Goal: Information Seeking & Learning: Understand process/instructions

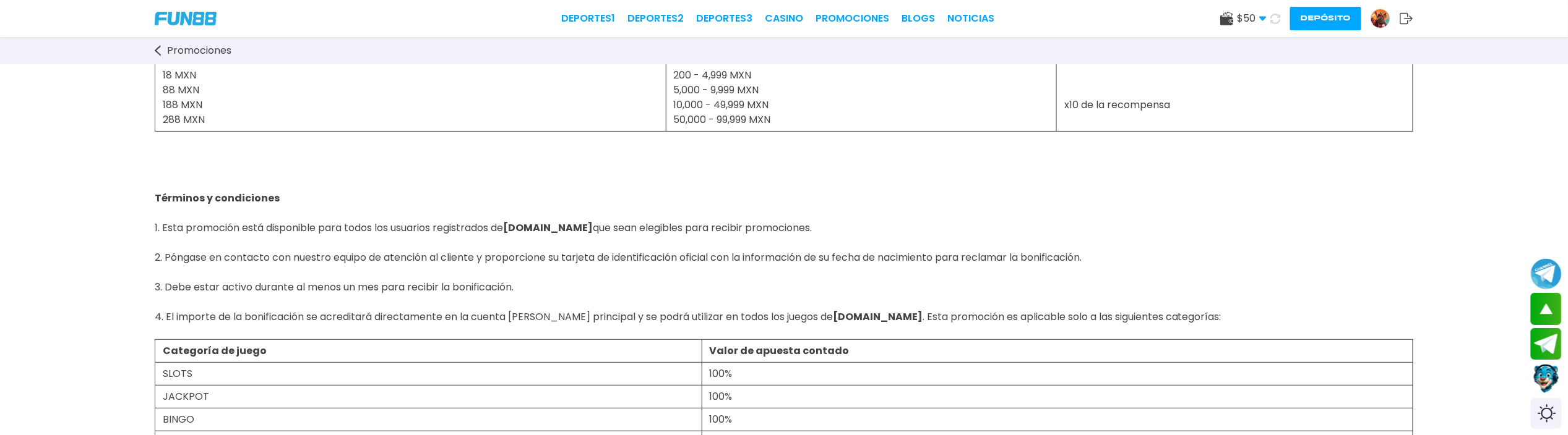
scroll to position [164, 0]
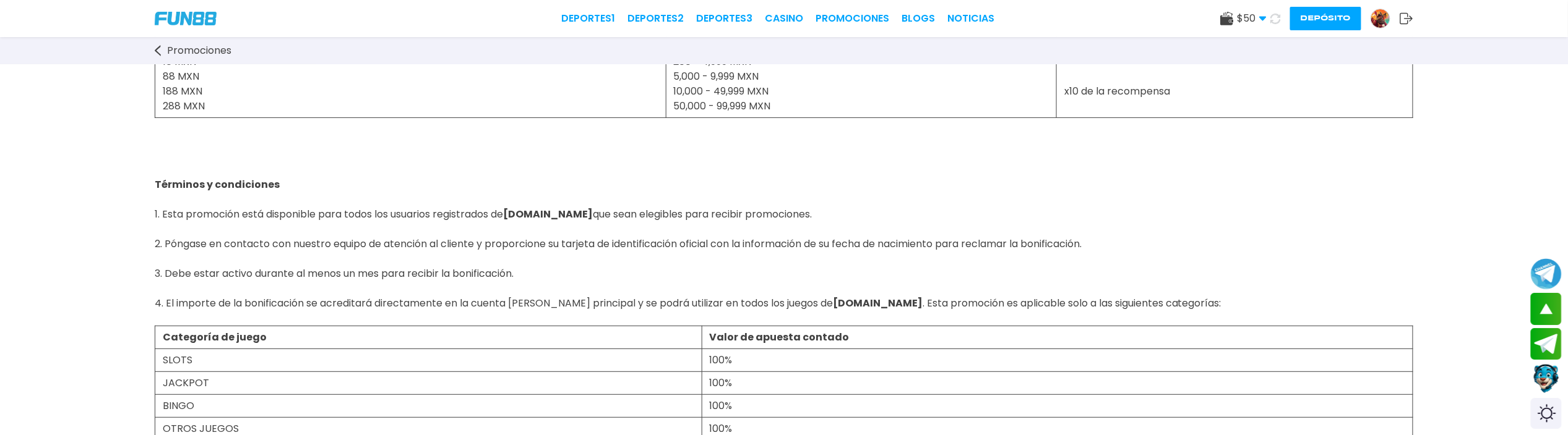
click at [641, 282] on p "Términos y condiciones 1. Esta promoción está disponible para todos los usuario…" at bounding box center [784, 222] width 1258 height 208
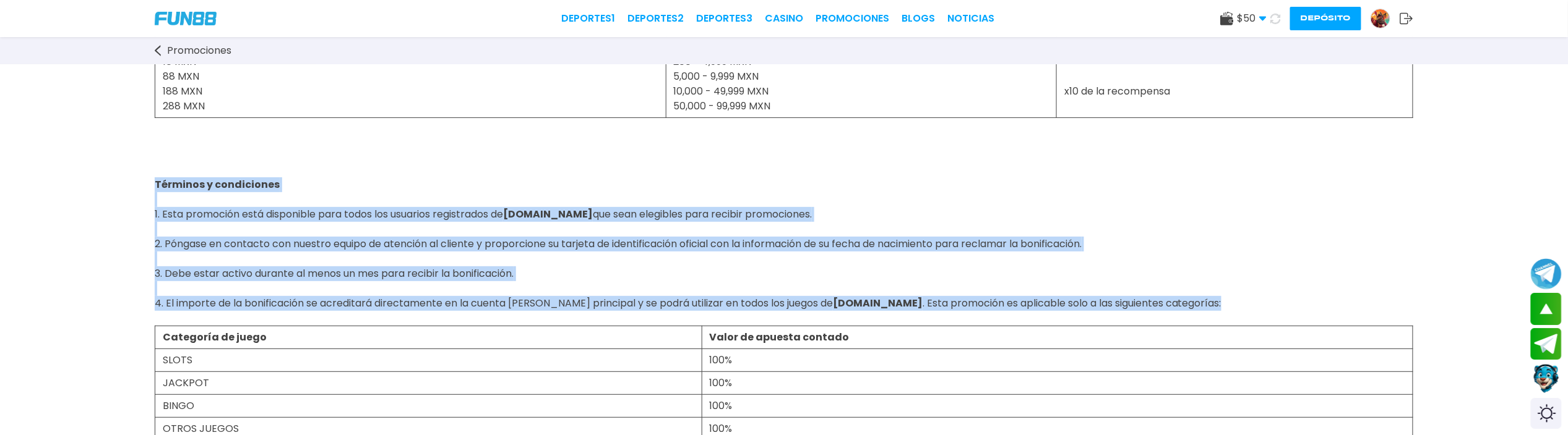
drag, startPoint x: 151, startPoint y: 179, endPoint x: 1204, endPoint y: 298, distance: 1059.7
click at [1204, 298] on div "[PERSON_NAME] de cumpleaños ¡Consigue una bonificación en tu cuenta como regalo…" at bounding box center [784, 413] width 1568 height 1026
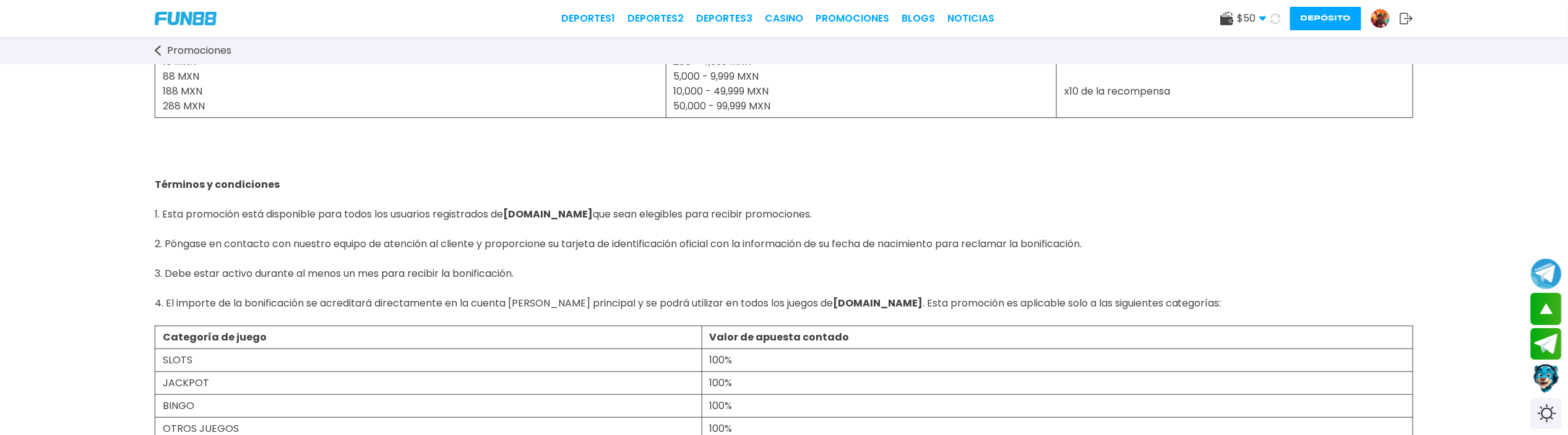
drag, startPoint x: 1091, startPoint y: 317, endPoint x: 547, endPoint y: 302, distance: 544.2
click at [570, 302] on span "Términos y condiciones 1. Esta promoción está disponible para todos los usuario…" at bounding box center [688, 251] width 1067 height 147
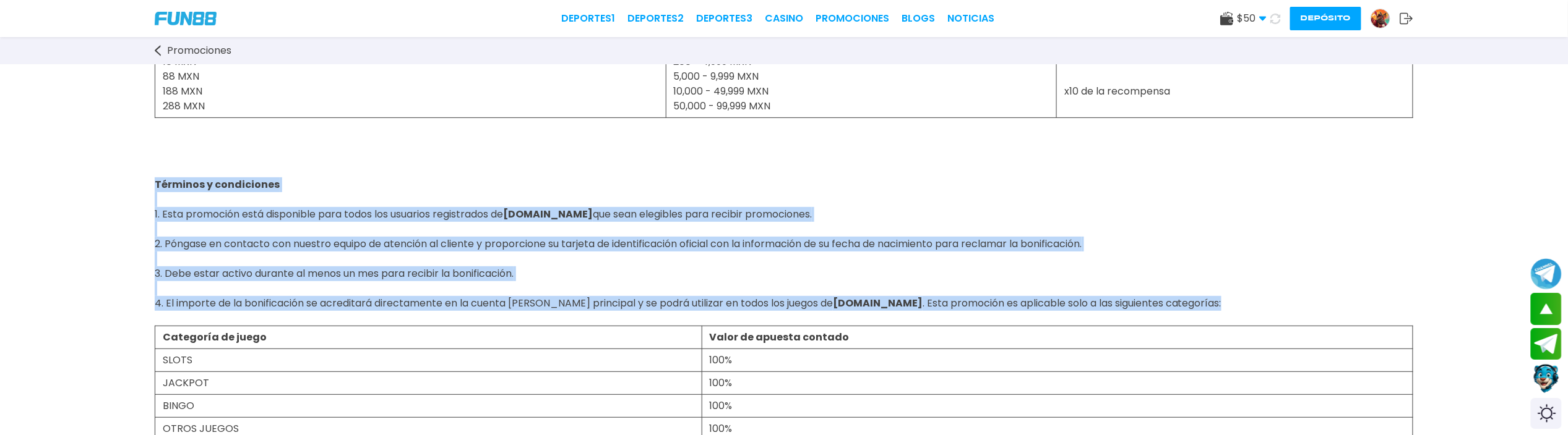
drag, startPoint x: 150, startPoint y: 181, endPoint x: 1201, endPoint y: 311, distance: 1059.0
click at [1201, 311] on div "[PERSON_NAME] de cumpleaños ¡Consigue una bonificación en tu cuenta como regalo…" at bounding box center [784, 413] width 1568 height 1026
copy span "Términos y condiciones 1. Esta promoción está disponible para todos los usuario…"
drag, startPoint x: 1075, startPoint y: 320, endPoint x: 1332, endPoint y: 298, distance: 257.9
click at [1332, 298] on div "[PERSON_NAME] de cumpleaños ¡Consigue una bonificación en tu cuenta como regalo…" at bounding box center [784, 413] width 1568 height 1026
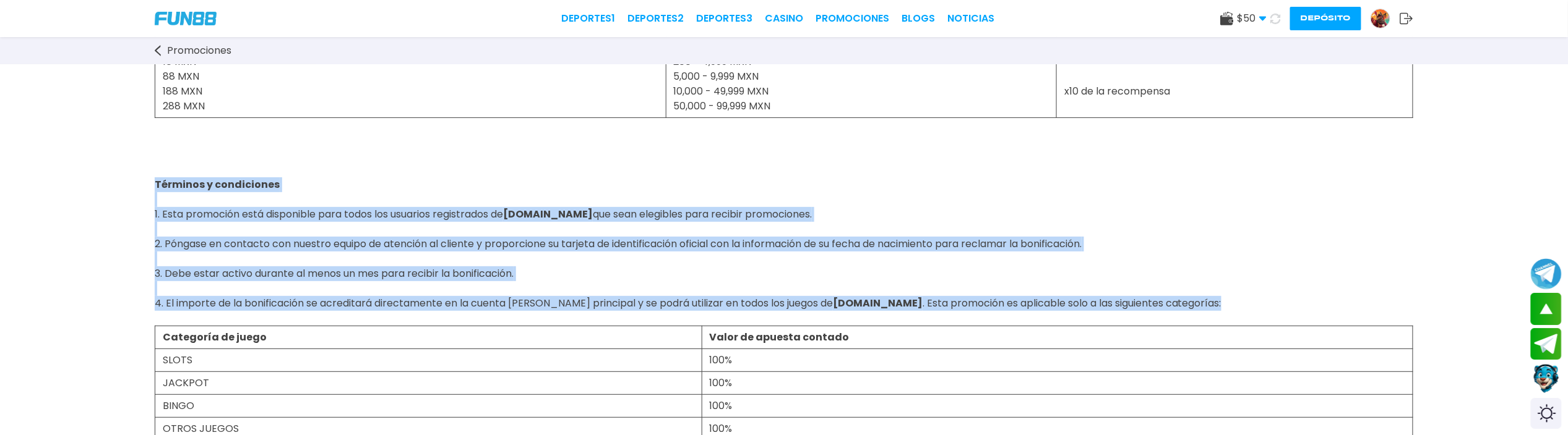
click at [667, 236] on p "Términos y condiciones 1. Esta promoción está disponible para todos los usuario…" at bounding box center [784, 222] width 1258 height 208
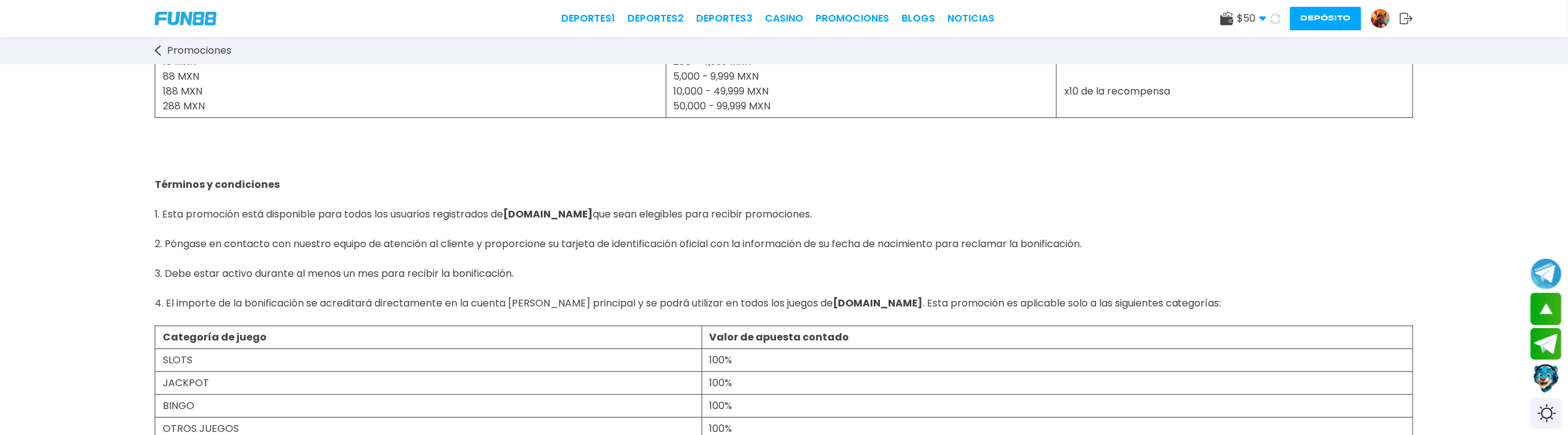
click at [545, 264] on p "Términos y condiciones 1. Esta promoción está disponible para todos los usuario…" at bounding box center [784, 222] width 1258 height 208
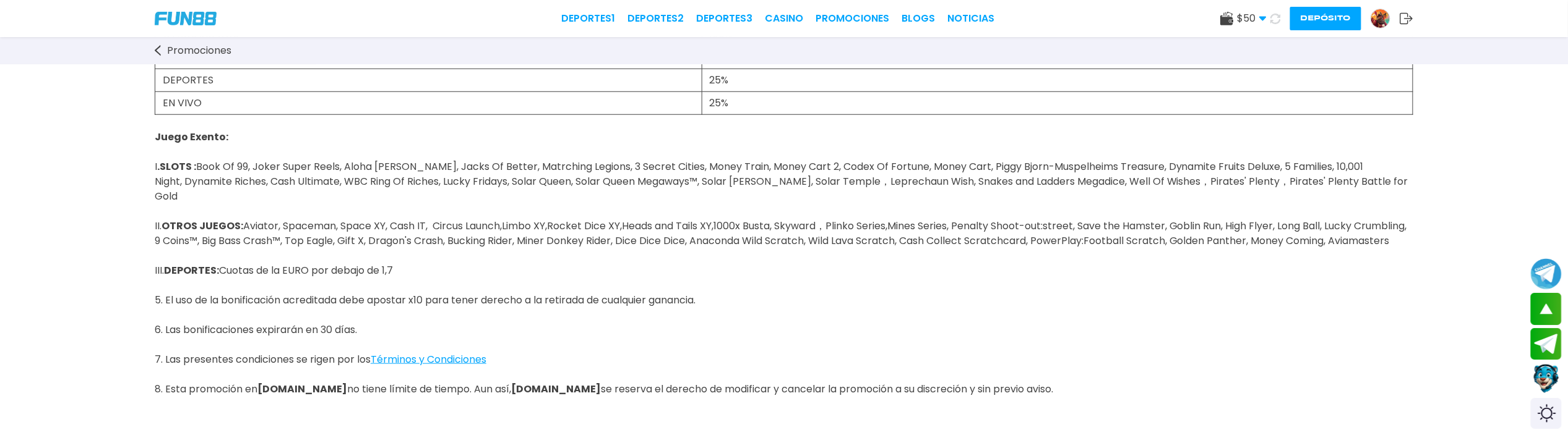
scroll to position [560, 0]
click at [584, 297] on span "Juego Exento: I . SLOTS : Book Of 99, Joker Super Reels, Aloha [PERSON_NAME], J…" at bounding box center [781, 262] width 1254 height 266
click at [585, 325] on p "Juego Exento: I . SLOTS : Book Of 99, Joker Super Reels, Aloha [PERSON_NAME], J…" at bounding box center [784, 299] width 1258 height 371
drag, startPoint x: 157, startPoint y: 143, endPoint x: 1109, endPoint y: 383, distance: 981.8
click at [1109, 383] on div "[PERSON_NAME] de cumpleaños ¡Consigue una bonificación en tu cuenta como regalo…" at bounding box center [784, 18] width 1568 height 1026
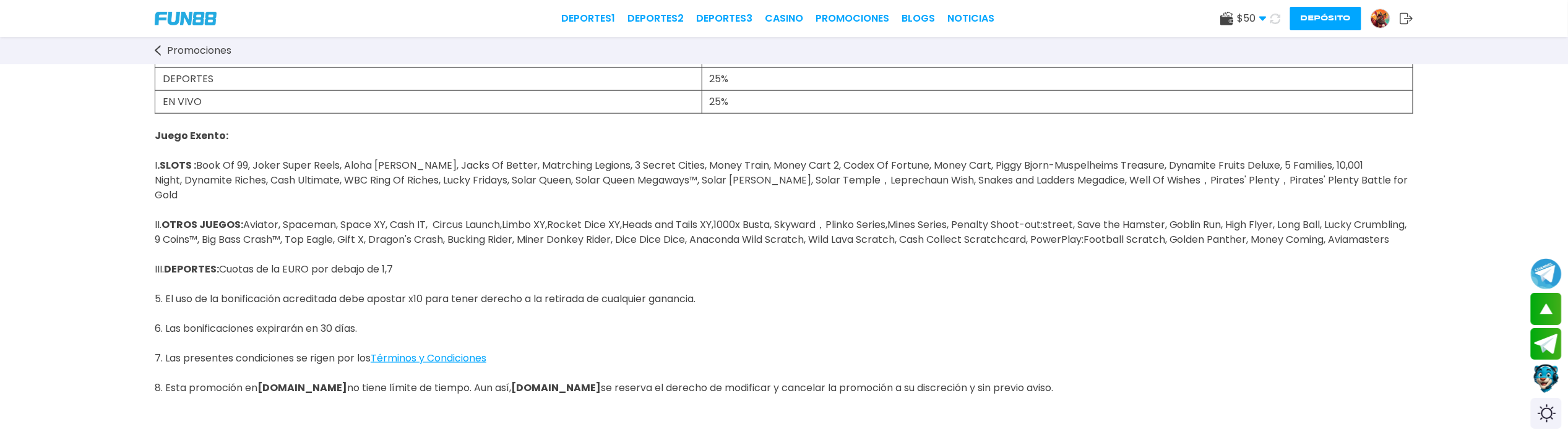
click at [554, 260] on p "Juego Exento: I . SLOTS : Book Of 99, Joker Super Reels, Aloha [PERSON_NAME], J…" at bounding box center [784, 299] width 1258 height 371
click at [550, 265] on p "Juego Exento: I . SLOTS : Book Of 99, Joker Super Reels, Aloha [PERSON_NAME], J…" at bounding box center [784, 299] width 1258 height 371
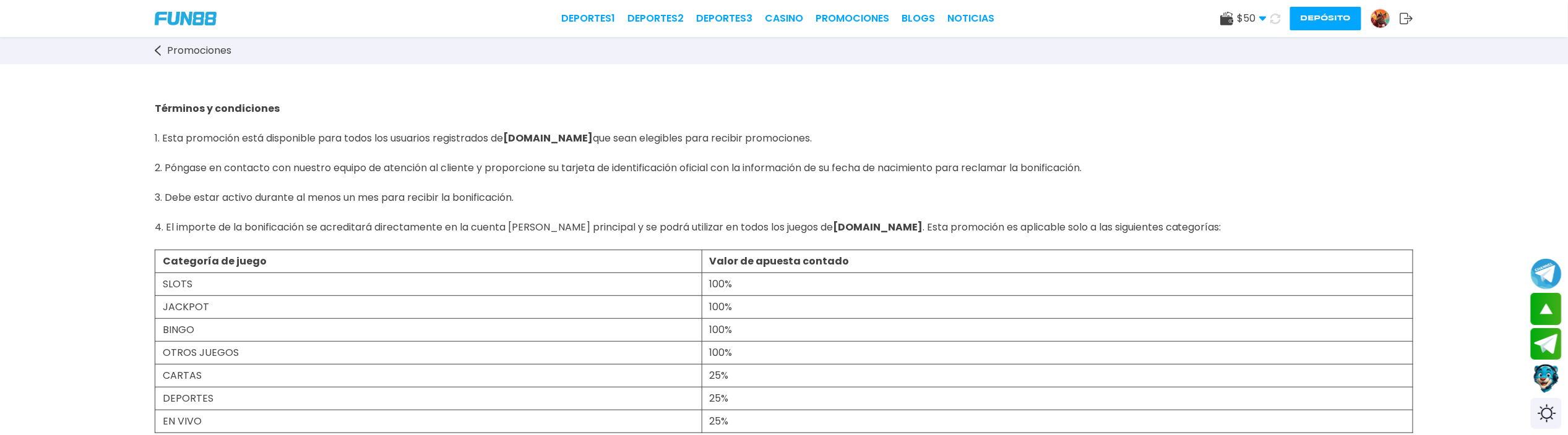
scroll to position [132, 0]
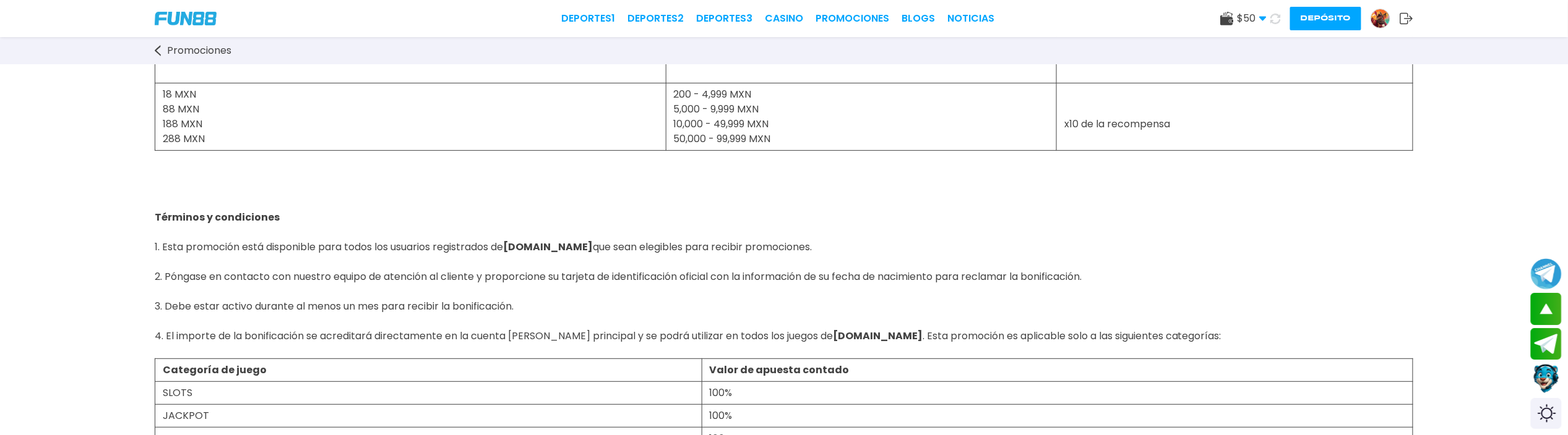
click at [699, 169] on p "Términos y condiciones 1. Esta promoción está disponible para todos los usuario…" at bounding box center [784, 255] width 1258 height 208
drag, startPoint x: 667, startPoint y: 97, endPoint x: 688, endPoint y: 94, distance: 21.2
click at [688, 94] on td "200 - 4,999 MXN 5,000 - 9,999 MXN 10,000 - 49,999 MXN 50,000 - 99,999 MXN" at bounding box center [861, 117] width 391 height 67
click at [690, 208] on p "Términos y condiciones 1. Esta promoción está disponible para todos los usuario…" at bounding box center [784, 255] width 1258 height 208
